Goal: Task Accomplishment & Management: Use online tool/utility

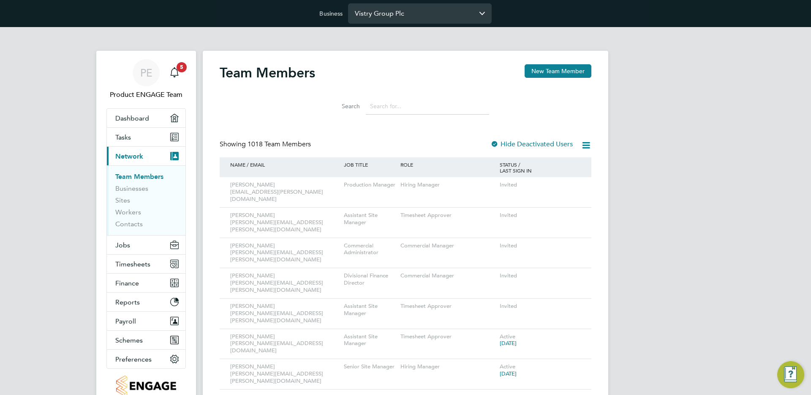
click at [420, 12] on input "Vistry Group Plc" at bounding box center [420, 13] width 144 height 20
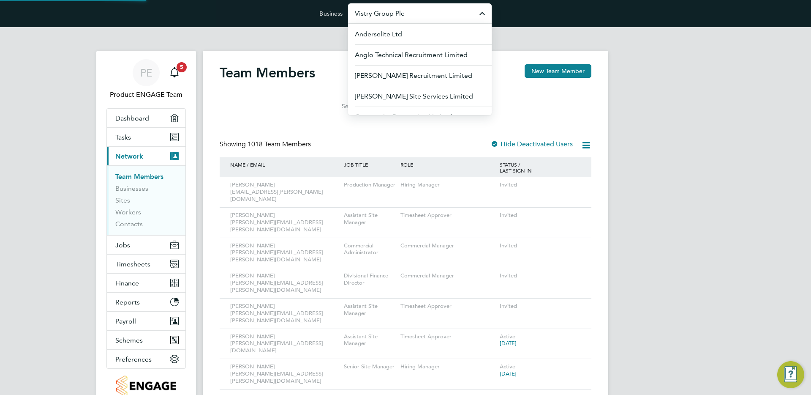
click at [420, 12] on input "Vistry Group Plc" at bounding box center [420, 13] width 144 height 20
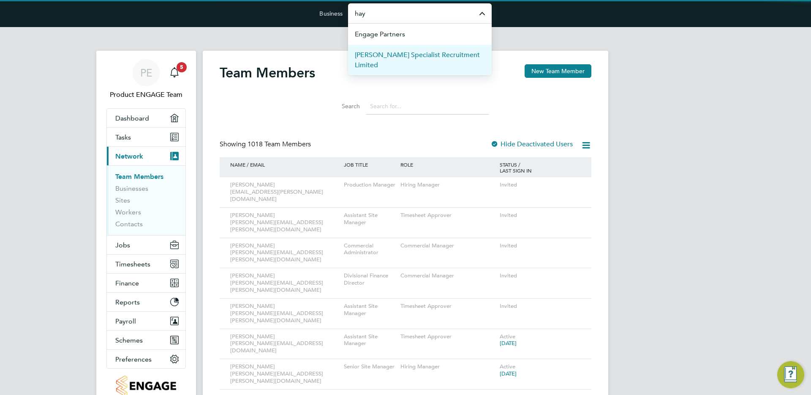
click at [407, 52] on span "[PERSON_NAME] Specialist Recruitment Limited" at bounding box center [420, 60] width 130 height 20
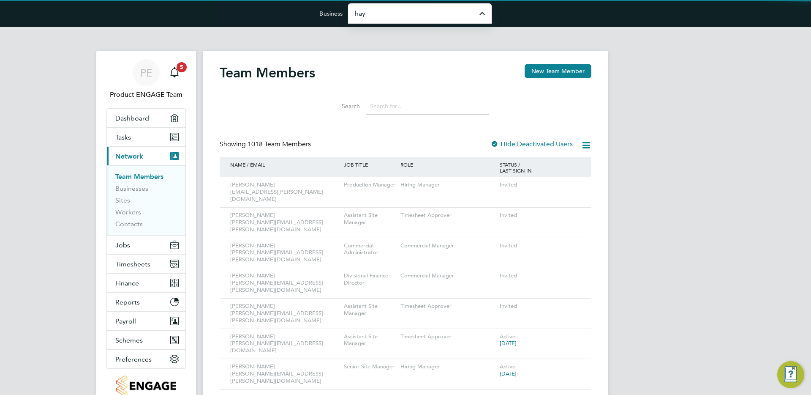
type input "[PERSON_NAME] Specialist Recruitment Limited"
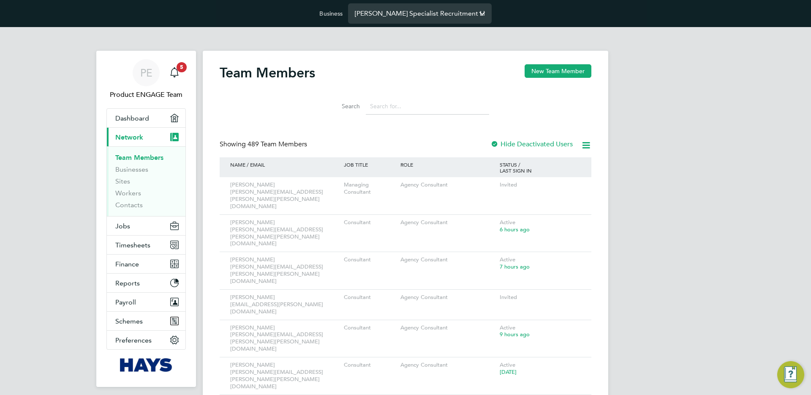
click at [434, 10] on input "[PERSON_NAME] Specialist Recruitment Limited" at bounding box center [420, 13] width 144 height 20
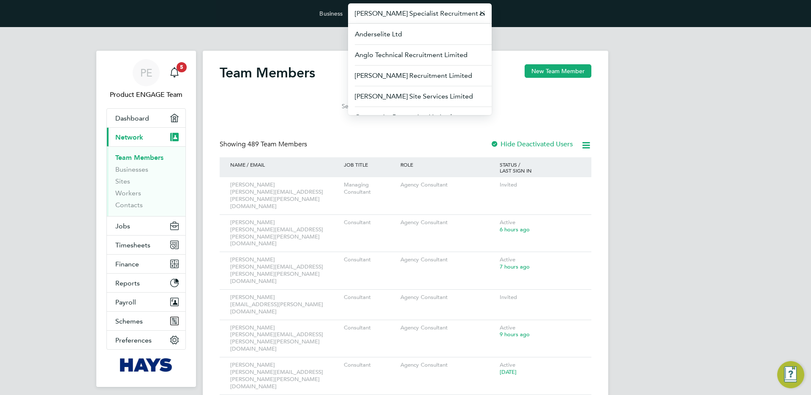
click at [494, 140] on div at bounding box center [495, 144] width 8 height 8
click at [548, 112] on div "Search" at bounding box center [406, 104] width 372 height 29
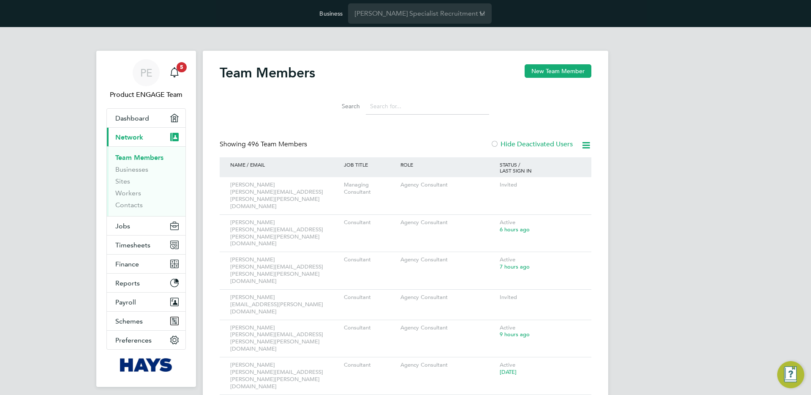
click at [415, 106] on input at bounding box center [427, 106] width 123 height 16
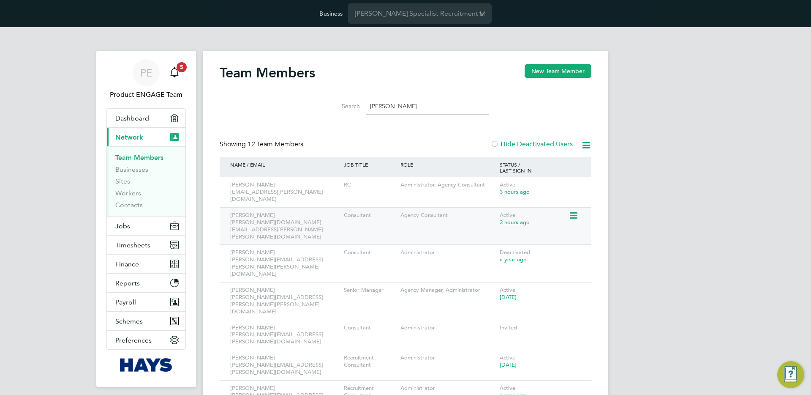
type input "[PERSON_NAME]"
click at [586, 207] on div "[PERSON_NAME] [PERSON_NAME][DOMAIN_NAME][EMAIL_ADDRESS][PERSON_NAME][PERSON_NAM…" at bounding box center [406, 226] width 372 height 38
click at [577, 210] on icon at bounding box center [573, 215] width 8 height 10
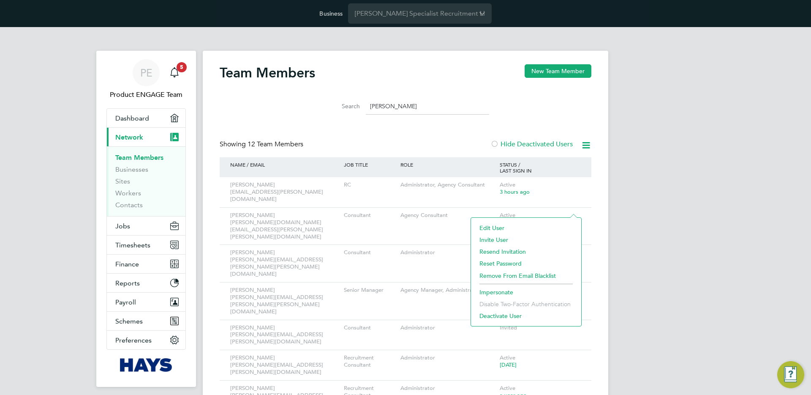
click at [499, 292] on li "Impersonate" at bounding box center [526, 292] width 102 height 12
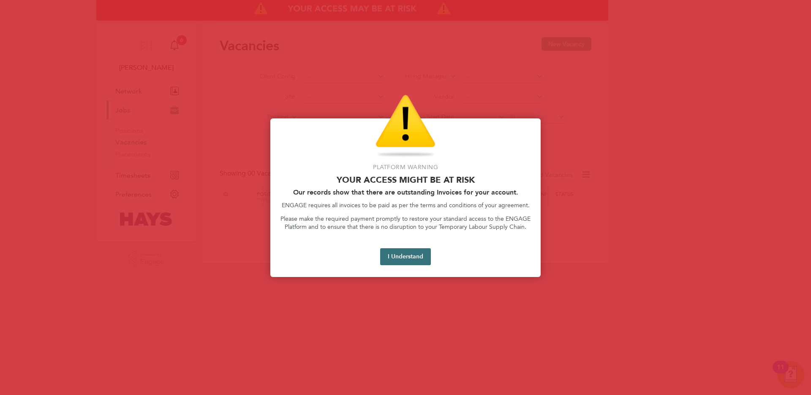
click at [410, 251] on button "I Understand" at bounding box center [405, 256] width 51 height 17
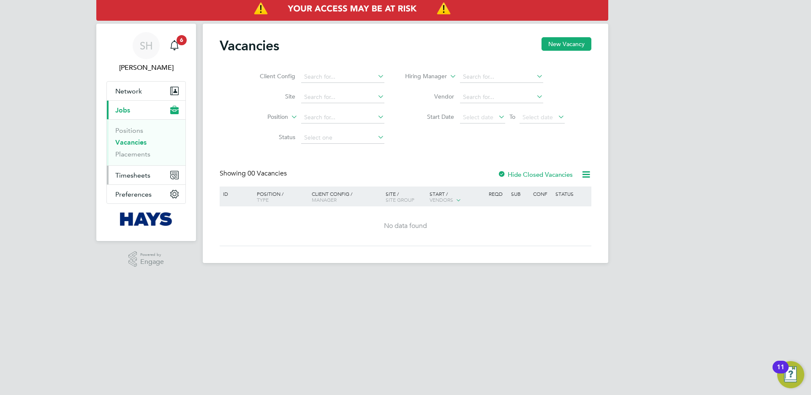
click at [137, 166] on button "Timesheets" at bounding box center [146, 175] width 79 height 19
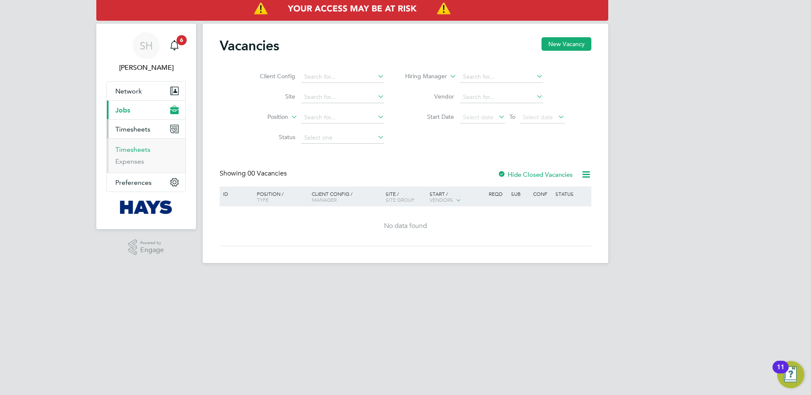
click at [128, 150] on link "Timesheets" at bounding box center [132, 149] width 35 height 8
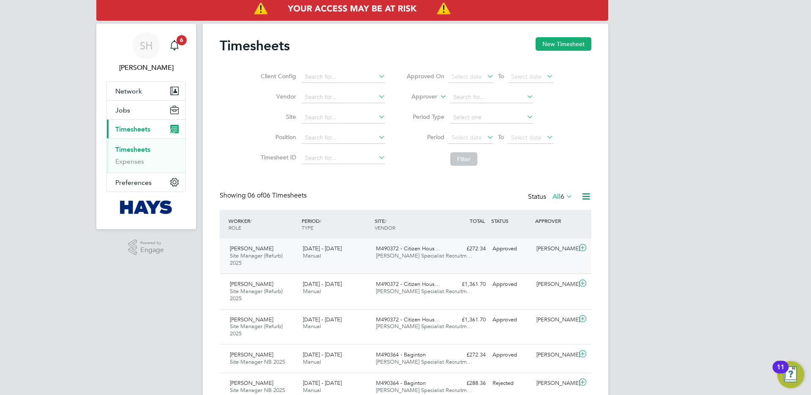
click at [393, 248] on span "M490372 - Citizen Hous…" at bounding box center [408, 248] width 64 height 7
click at [544, 251] on div "Tony Grennan" at bounding box center [555, 249] width 44 height 14
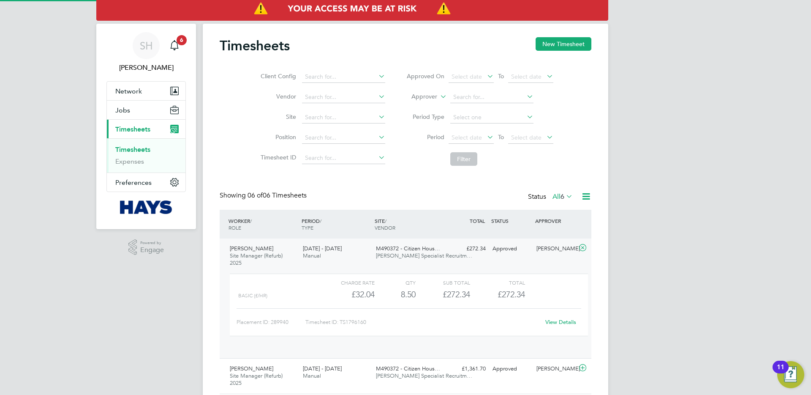
scroll to position [14, 82]
click at [560, 319] on link "View Details" at bounding box center [561, 321] width 31 height 7
